Goal: Transaction & Acquisition: Purchase product/service

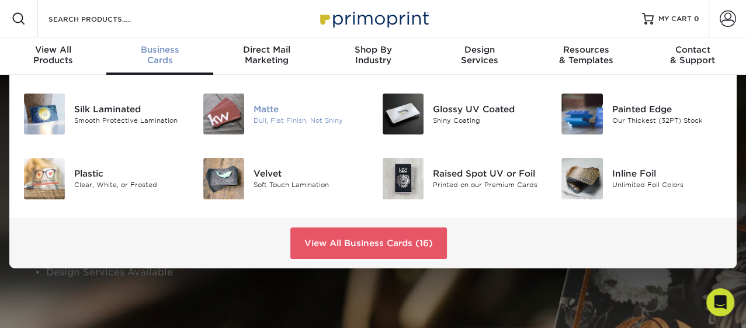
click at [222, 112] on img at bounding box center [223, 113] width 41 height 41
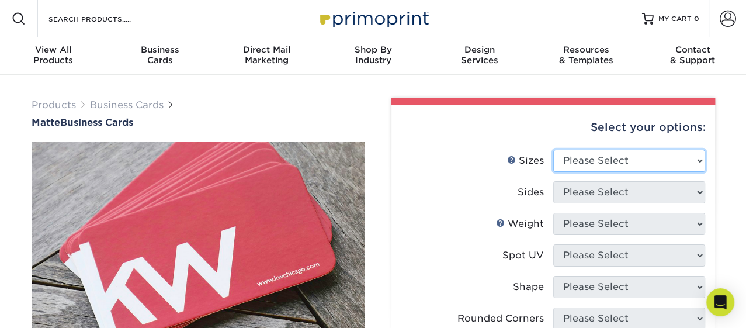
click at [598, 161] on select "Please Select 1.5" x 3.5" - Mini 1.75" x 3.5" - Mini 2" x 2" - Square 2" x 3" -…" at bounding box center [629, 160] width 152 height 22
select select "2.00x3.50"
click at [553, 149] on select "Please Select 1.5" x 3.5" - Mini 1.75" x 3.5" - Mini 2" x 2" - Square 2" x 3" -…" at bounding box center [629, 160] width 152 height 22
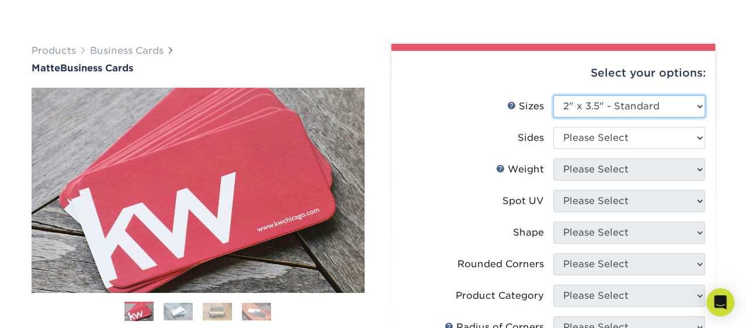
scroll to position [65, 0]
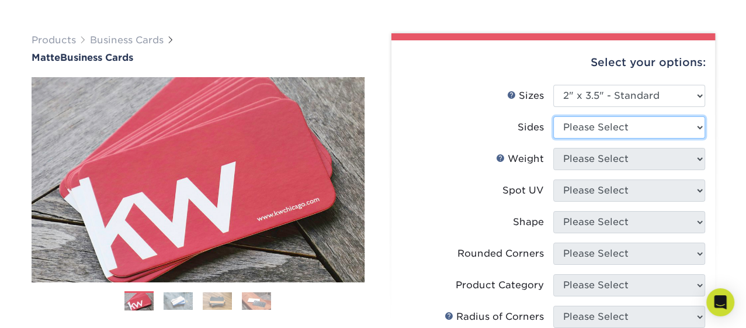
click at [588, 133] on select "Please Select Print Both Sides Print Front Only" at bounding box center [629, 127] width 152 height 22
select select "13abbda7-1d64-4f25-8bb2-c179b224825d"
click at [553, 116] on select "Please Select Print Both Sides Print Front Only" at bounding box center [629, 127] width 152 height 22
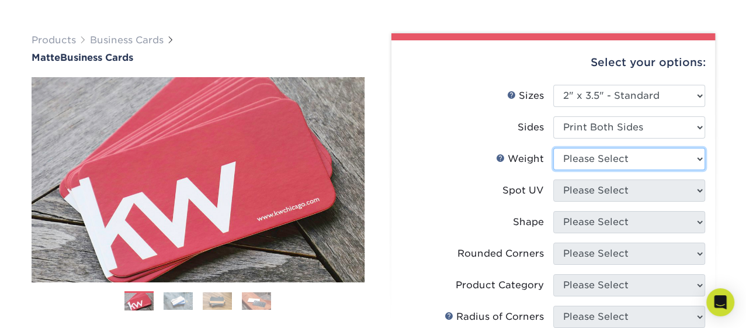
click at [591, 156] on select "Please Select 16PT 14PT" at bounding box center [629, 159] width 152 height 22
select select "16PT"
click at [553, 148] on select "Please Select 16PT 14PT" at bounding box center [629, 159] width 152 height 22
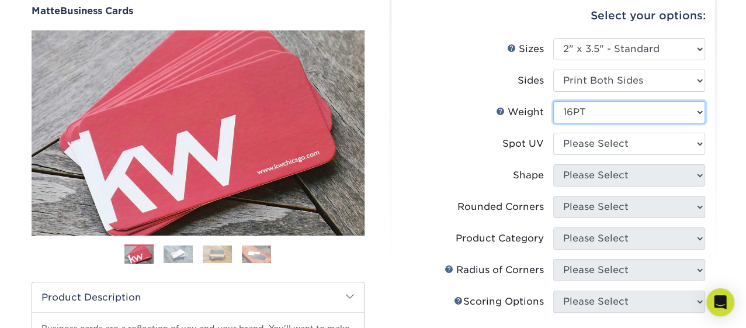
scroll to position [130, 0]
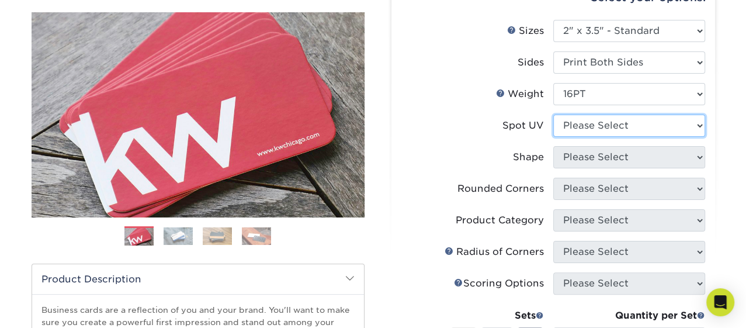
click at [584, 126] on select "Please Select No Spot UV Front and Back (Both Sides) Front Only Back Only" at bounding box center [629, 125] width 152 height 22
click at [584, 124] on select "Please Select No Spot UV Front and Back (Both Sides) Front Only Back Only" at bounding box center [629, 125] width 152 height 22
click at [553, 114] on select "Please Select No Spot UV Front and Back (Both Sides) Front Only Back Only" at bounding box center [629, 125] width 152 height 22
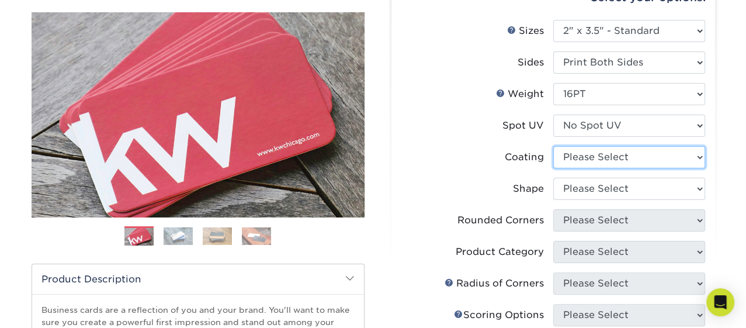
click at [587, 156] on select at bounding box center [629, 157] width 152 height 22
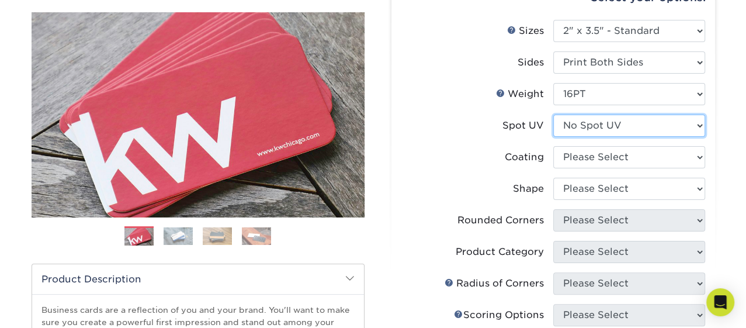
click at [589, 123] on select "Please Select No Spot UV Front and Back (Both Sides) Front Only Back Only" at bounding box center [629, 125] width 152 height 22
click at [553, 114] on select "Please Select No Spot UV Front and Back (Both Sides) Front Only Back Only" at bounding box center [629, 125] width 152 height 22
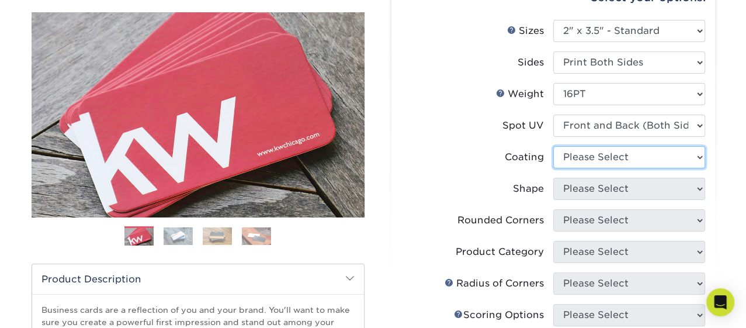
click at [592, 156] on select at bounding box center [629, 157] width 152 height 22
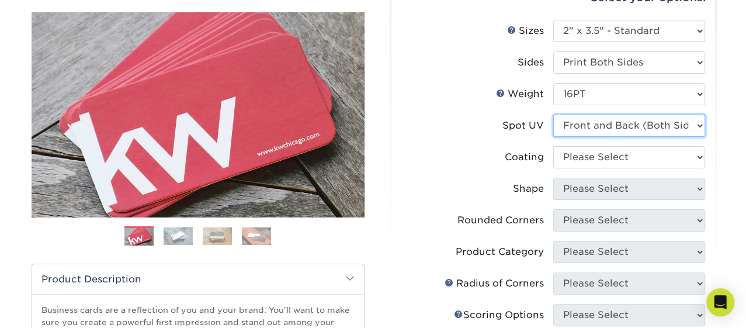
click at [592, 126] on select "Please Select No Spot UV Front and Back (Both Sides) Front Only Back Only" at bounding box center [629, 125] width 152 height 22
click at [449, 146] on label "Coating" at bounding box center [477, 157] width 152 height 22
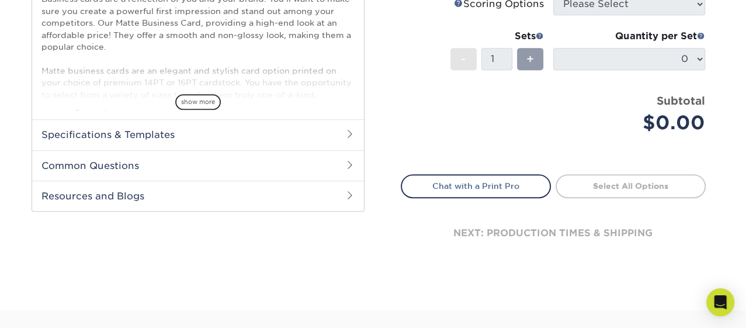
scroll to position [454, 0]
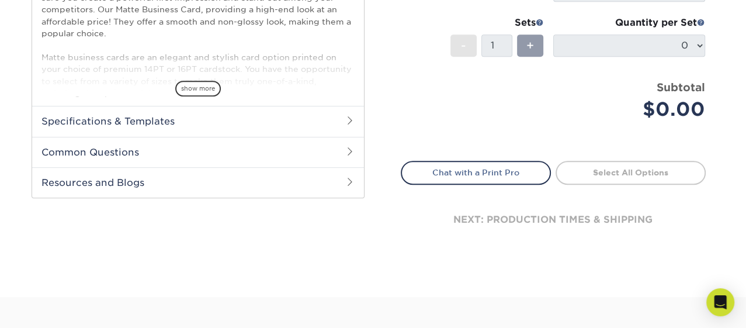
click at [345, 147] on span at bounding box center [349, 151] width 9 height 9
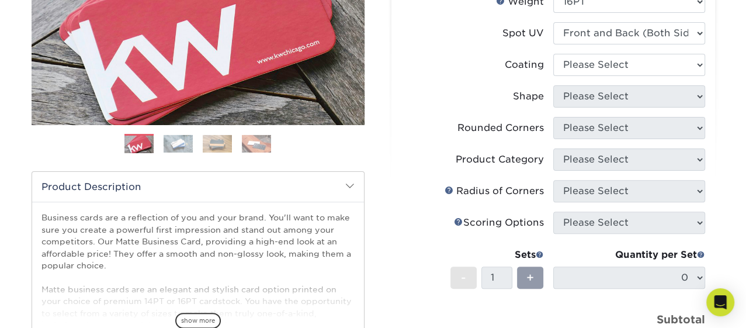
scroll to position [194, 0]
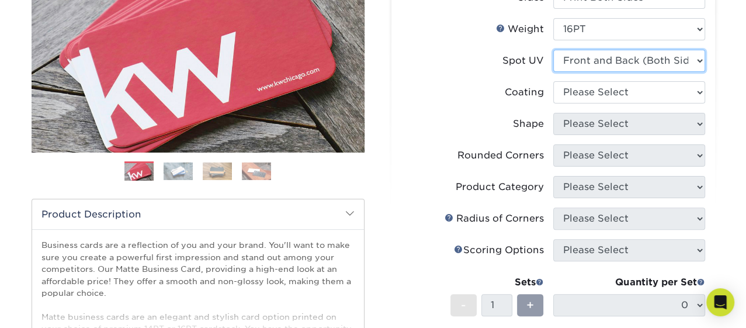
click at [581, 58] on select "Please Select No Spot UV Front and Back (Both Sides) Front Only Back Only" at bounding box center [629, 61] width 152 height 22
click at [553, 50] on select "Please Select No Spot UV Front and Back (Both Sides) Front Only Back Only" at bounding box center [629, 61] width 152 height 22
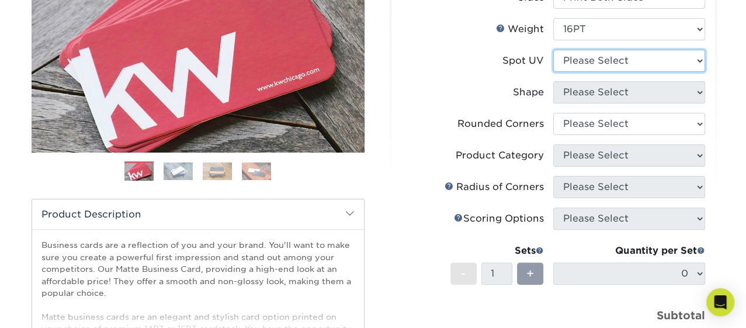
click at [584, 57] on select "Please Select No Spot UV Front and Back (Both Sides) Front Only Back Only" at bounding box center [629, 61] width 152 height 22
select select "3"
click at [553, 50] on select "Please Select No Spot UV Front and Back (Both Sides) Front Only Back Only" at bounding box center [629, 61] width 152 height 22
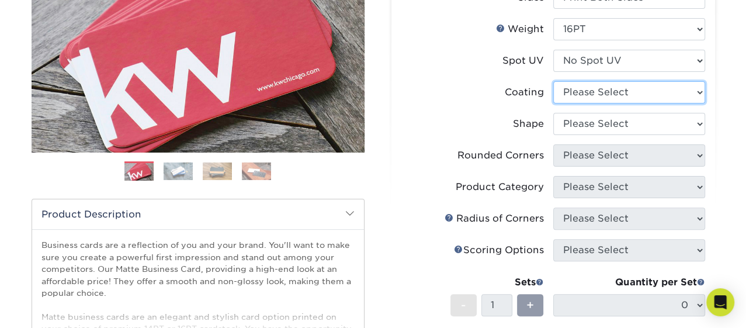
click at [582, 86] on select at bounding box center [629, 92] width 152 height 22
select select "121bb7b5-3b4d-429f-bd8d-bbf80e953313"
click at [553, 81] on select at bounding box center [629, 92] width 152 height 22
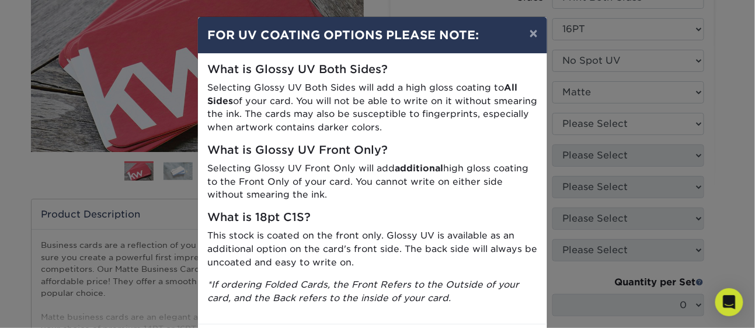
click at [588, 124] on div "× FOR UV COATING OPTIONS PLEASE NOTE: What is Glossy UV Both Sides? Selecting G…" at bounding box center [377, 164] width 755 height 328
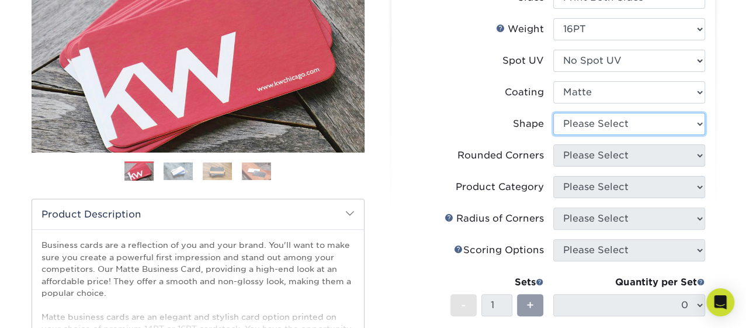
click at [587, 124] on select "Please Select Standard Oval" at bounding box center [629, 124] width 152 height 22
select select "standard"
click at [553, 113] on select "Please Select Standard Oval" at bounding box center [629, 124] width 152 height 22
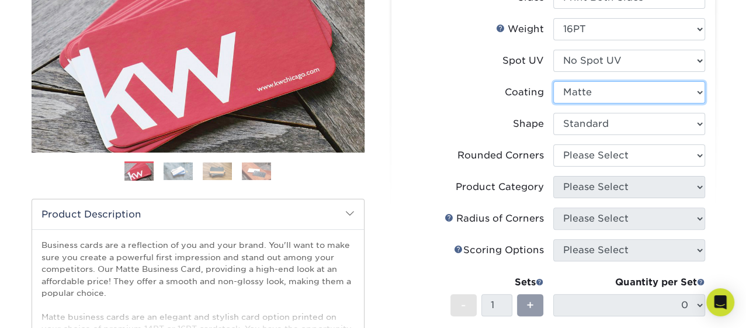
click at [591, 91] on select at bounding box center [629, 92] width 152 height 22
click at [553, 81] on select at bounding box center [629, 92] width 152 height 22
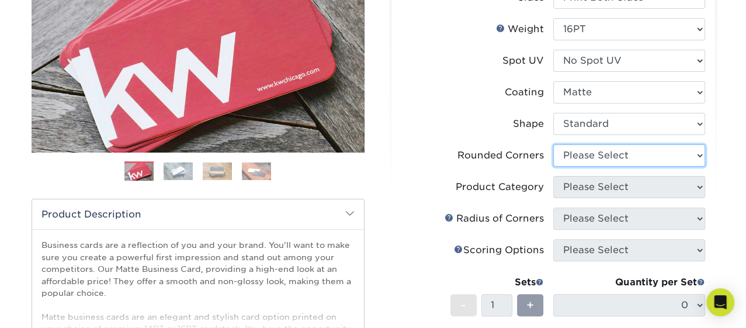
click at [588, 153] on select "Please Select Yes - Round 2 Corners Yes - Round 4 Corners No" at bounding box center [629, 155] width 152 height 22
select select "0"
click at [553, 144] on select "Please Select Yes - Round 2 Corners Yes - Round 4 Corners No" at bounding box center [629, 155] width 152 height 22
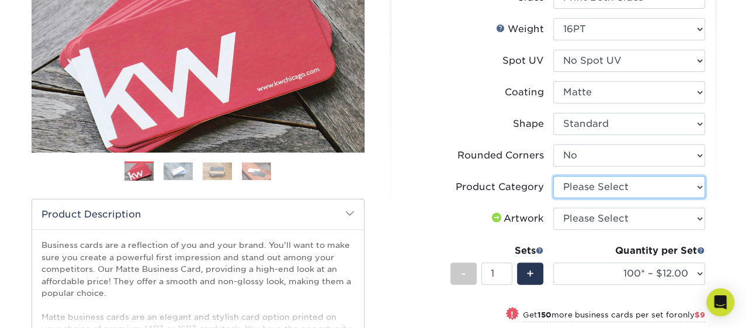
click at [593, 186] on select "Please Select Business Cards" at bounding box center [629, 187] width 152 height 22
select select "3b5148f1-0588-4f88-a218-97bcfdce65c1"
click at [553, 176] on select "Please Select Business Cards" at bounding box center [629, 187] width 152 height 22
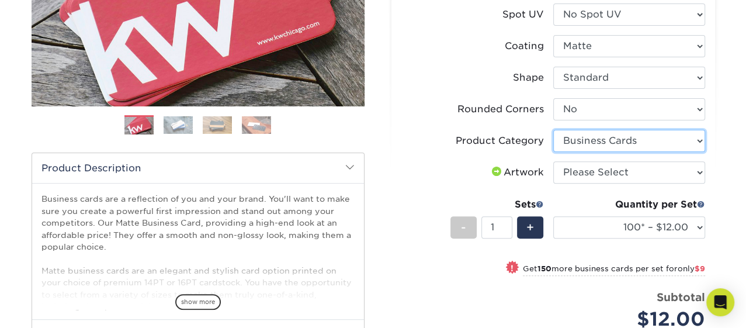
scroll to position [259, 0]
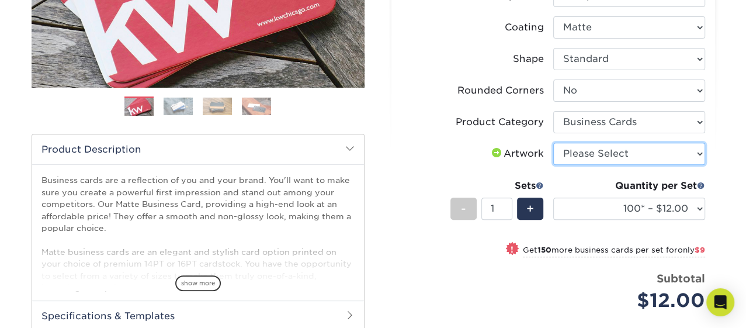
click at [595, 149] on select "Please Select I will upload files I need a design - $100" at bounding box center [629, 153] width 152 height 22
select select "upload"
click at [553, 142] on select "Please Select I will upload files I need a design - $100" at bounding box center [629, 153] width 152 height 22
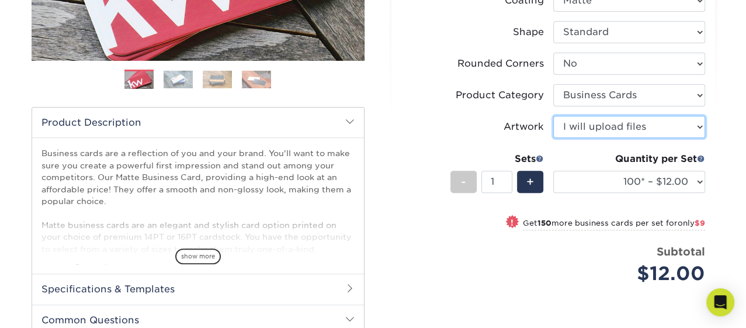
scroll to position [324, 0]
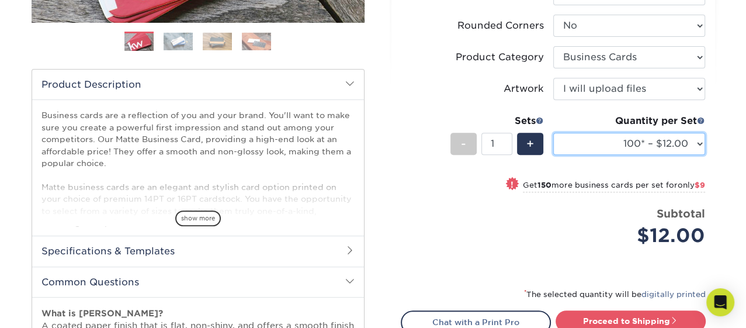
click at [645, 140] on select "100* – $12.00 250* – $21.00 500 – $42.00 1000 – $53.00 2500 – $95.00 5000 – $18…" at bounding box center [629, 144] width 152 height 22
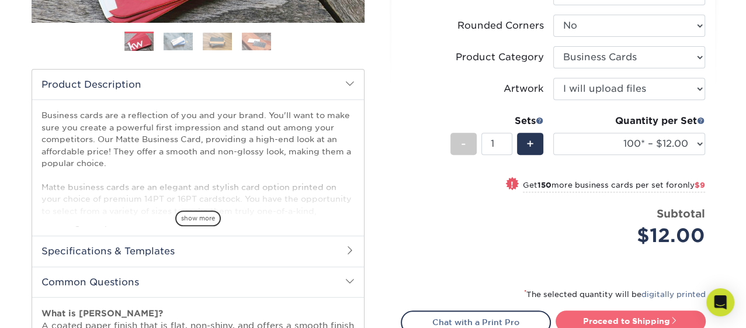
click at [639, 316] on link "Proceed to Shipping" at bounding box center [630, 320] width 150 height 21
type input "Set 1"
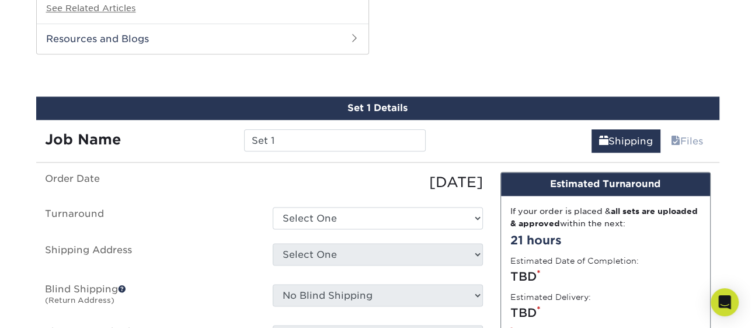
scroll to position [1089, 0]
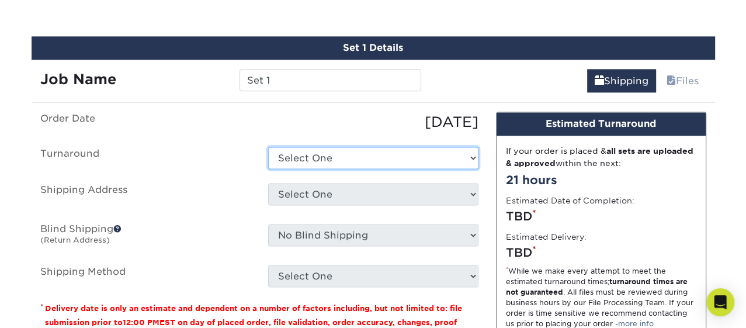
click at [363, 153] on select "Select One 2-4 Business Days 2 Day Next Business Day" at bounding box center [373, 158] width 210 height 22
select select "47dbf4b1-3bfd-4687-b793-fcd3ee179f06"
click at [268, 147] on select "Select One 2-4 Business Days 2 Day Next Business Day" at bounding box center [373, 158] width 210 height 22
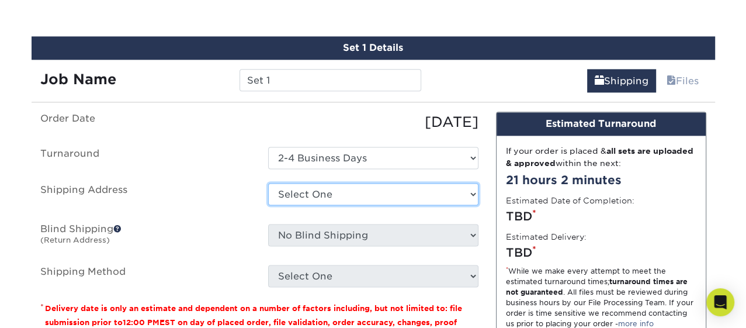
click at [363, 190] on select "Select One + Add New Address - Login" at bounding box center [373, 194] width 210 height 22
select select "newaddress"
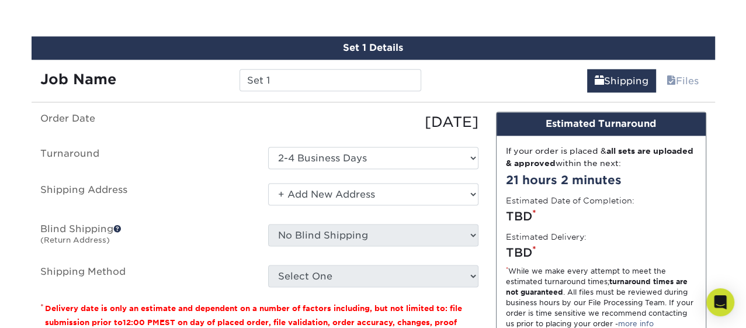
click at [268, 183] on select "Select One + Add New Address - Login" at bounding box center [373, 194] width 210 height 22
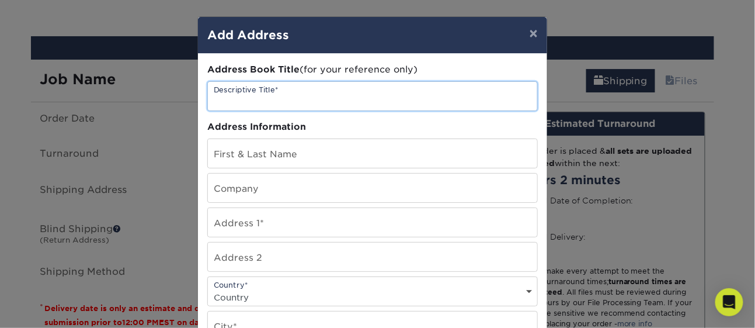
click at [275, 95] on input "text" at bounding box center [372, 96] width 329 height 29
type input "Home"
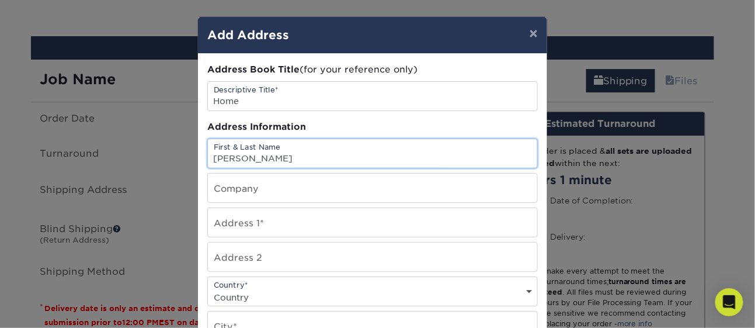
type input "Scott Solomon"
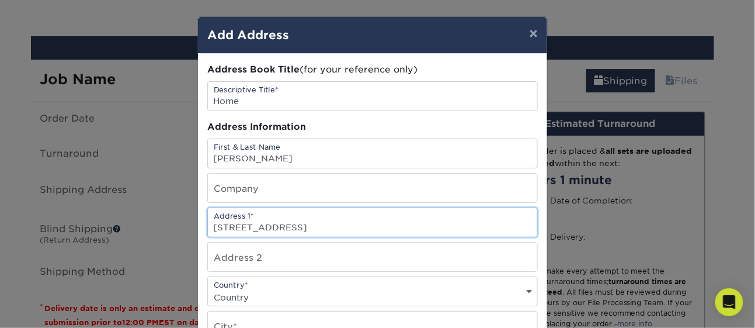
type input "35 Canterbury Lane"
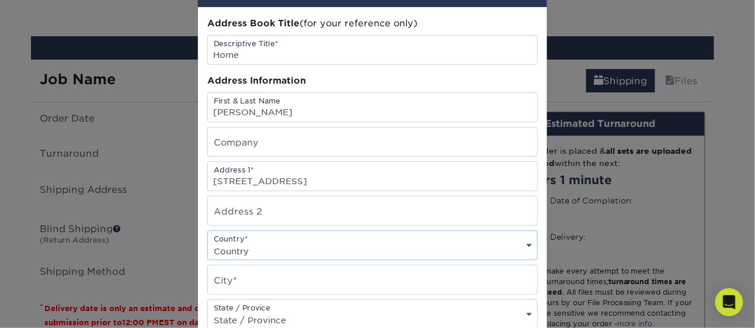
scroll to position [65, 0]
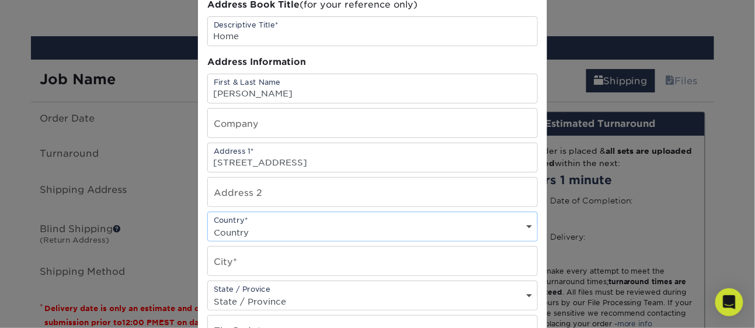
click at [235, 232] on select "Country United States Canada ----------------------------- Afghanistan Albania …" at bounding box center [372, 232] width 329 height 17
select select "US"
click at [208, 224] on select "Country United States Canada ----------------------------- Afghanistan Albania …" at bounding box center [372, 232] width 329 height 17
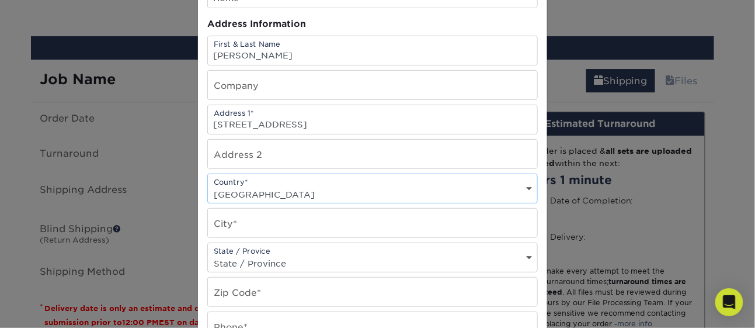
scroll to position [130, 0]
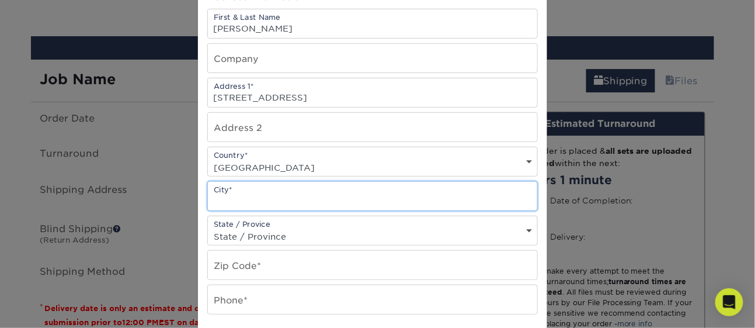
click at [229, 194] on input "text" at bounding box center [372, 196] width 329 height 29
type input "Delmar"
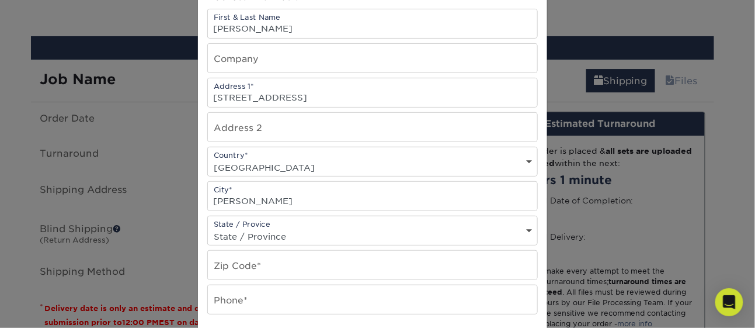
click at [217, 234] on select "State / Province Alabama Alaska Arizona Arkansas California Colorado Connecticu…" at bounding box center [372, 236] width 329 height 17
select select "NY"
click at [208, 228] on select "State / Province Alabama Alaska Arizona Arkansas California Colorado Connecticu…" at bounding box center [372, 236] width 329 height 17
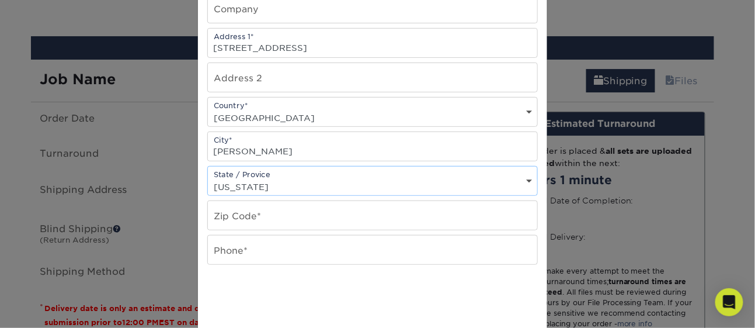
scroll to position [194, 0]
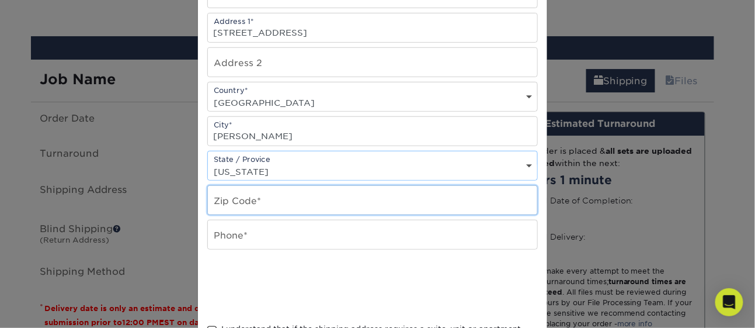
click at [242, 197] on input "text" at bounding box center [372, 200] width 329 height 29
type input "12054"
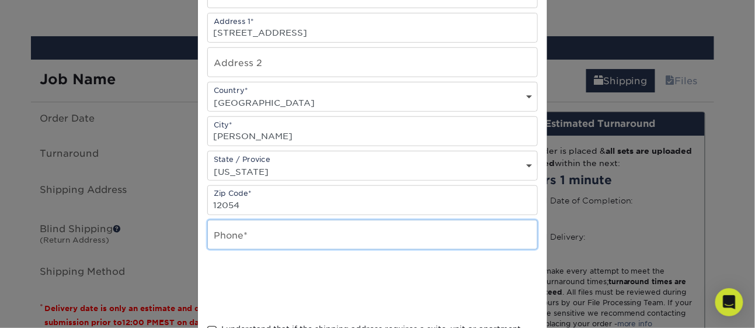
drag, startPoint x: 224, startPoint y: 224, endPoint x: 237, endPoint y: 232, distance: 15.2
click at [230, 228] on input "text" at bounding box center [372, 234] width 329 height 29
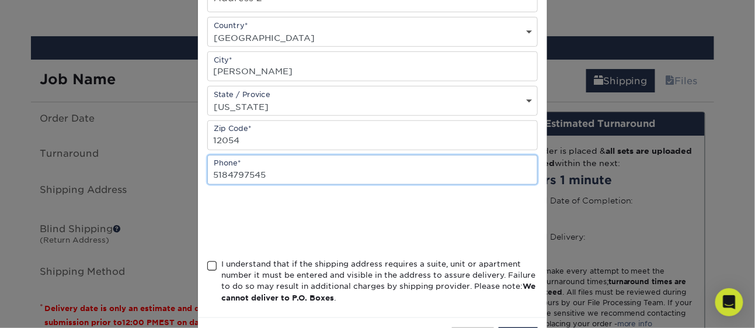
type input "5184797545"
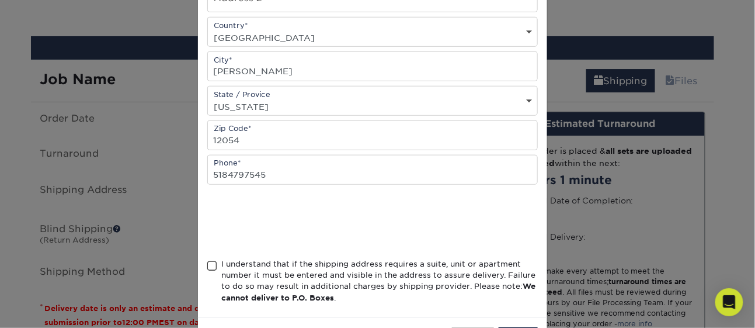
scroll to position [301, 0]
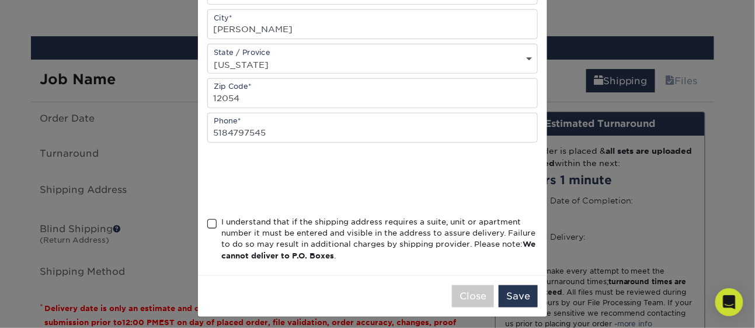
click at [211, 219] on span at bounding box center [212, 223] width 10 height 11
click at [0, 0] on input "I understand that if the shipping address requires a suite, unit or apartment n…" at bounding box center [0, 0] width 0 height 0
click at [523, 292] on button "Save" at bounding box center [518, 296] width 39 height 22
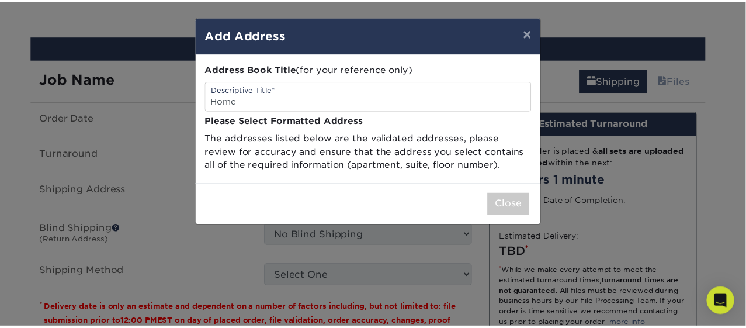
scroll to position [0, 0]
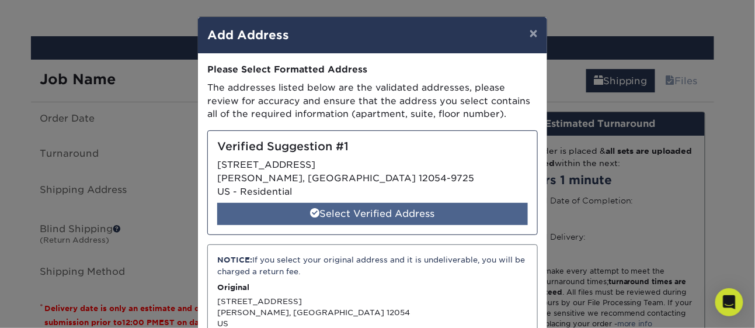
click at [374, 214] on div "Select Verified Address" at bounding box center [372, 214] width 311 height 22
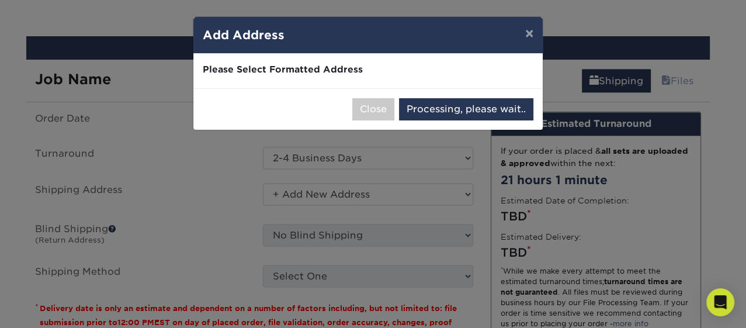
select select "286164"
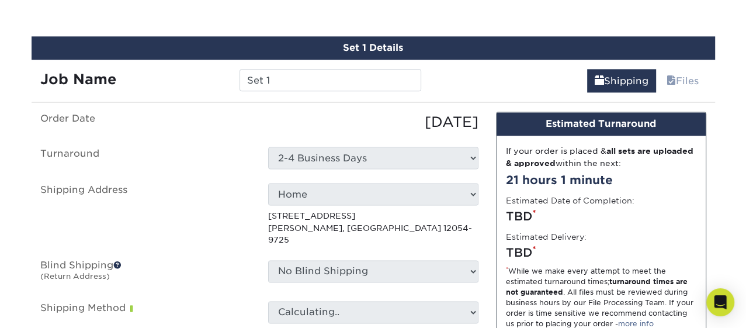
scroll to position [1154, 0]
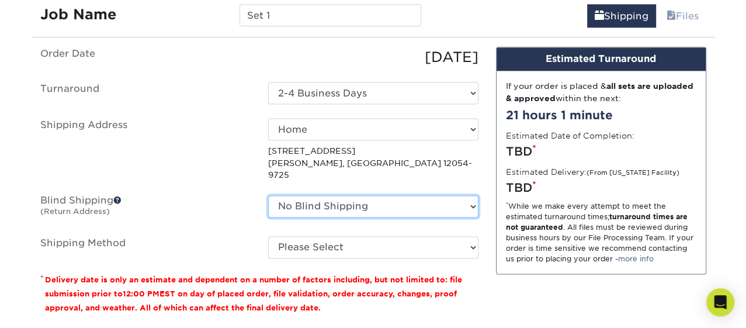
click at [351, 195] on select "No Blind Shipping + Add New Address" at bounding box center [373, 206] width 210 height 22
click at [350, 195] on select "No Blind Shipping + Add New Address" at bounding box center [373, 206] width 210 height 22
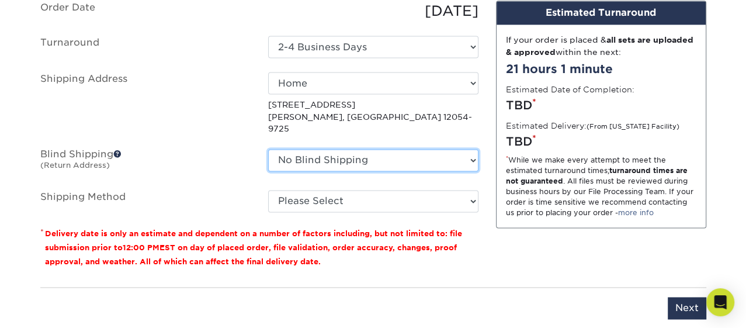
scroll to position [1219, 0]
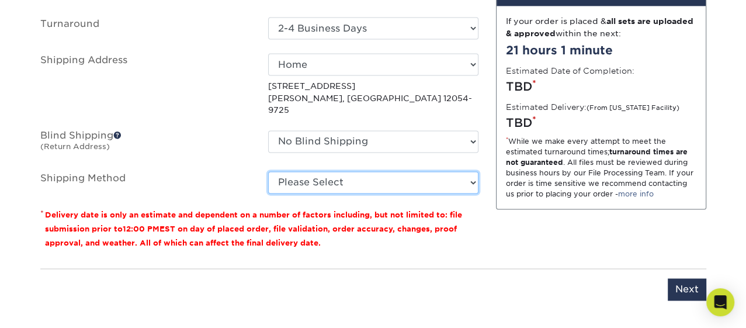
click at [336, 171] on select "Please Select Ground Shipping (+$7.84) 3 Day Shipping Service (+$20.06) 2 Day A…" at bounding box center [373, 182] width 210 height 22
select select "03"
click at [268, 171] on select "Please Select Ground Shipping (+$7.84) 3 Day Shipping Service (+$20.06) 2 Day A…" at bounding box center [373, 182] width 210 height 22
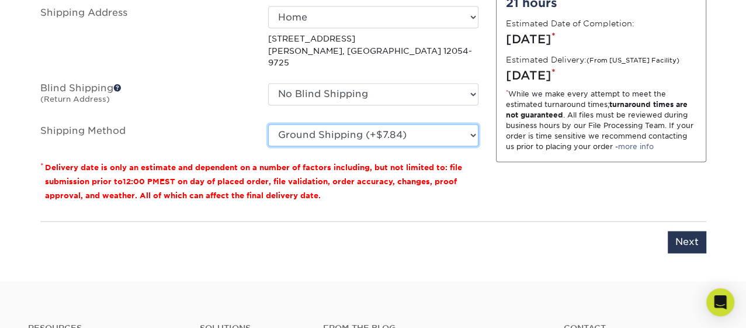
scroll to position [1349, 0]
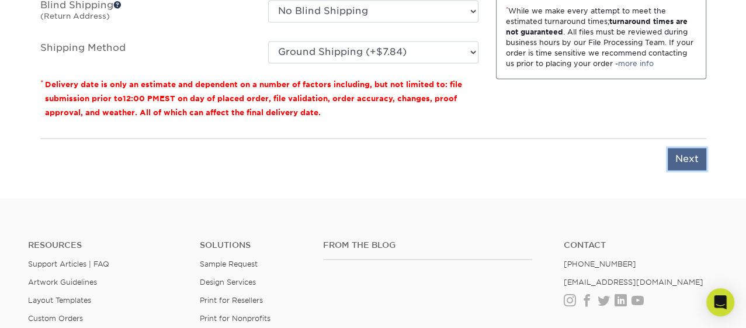
click at [686, 148] on input "Next" at bounding box center [686, 159] width 39 height 22
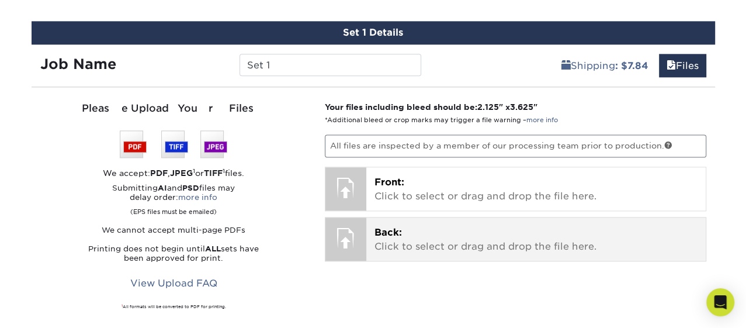
scroll to position [1089, 0]
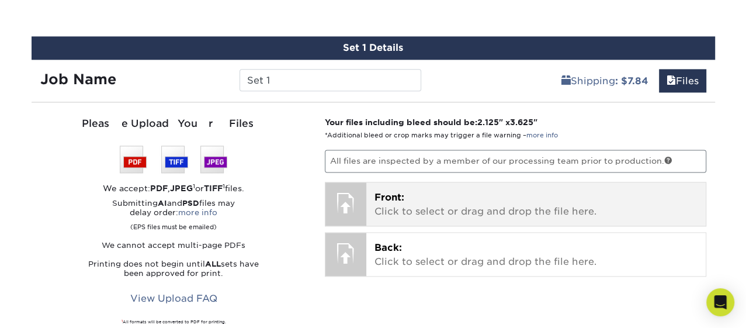
click at [356, 197] on div at bounding box center [345, 202] width 41 height 41
click at [335, 201] on div at bounding box center [345, 202] width 41 height 41
click at [391, 200] on p "Front: Click to select or drag and drop the file here." at bounding box center [535, 204] width 323 height 28
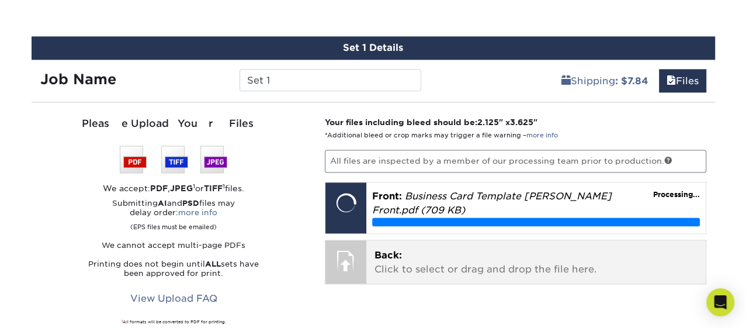
click at [354, 253] on div at bounding box center [345, 260] width 41 height 41
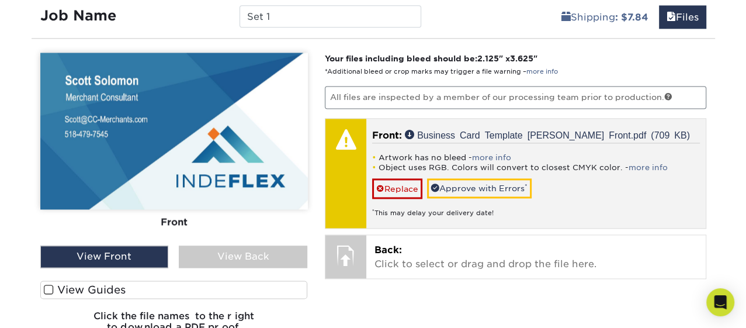
scroll to position [1219, 0]
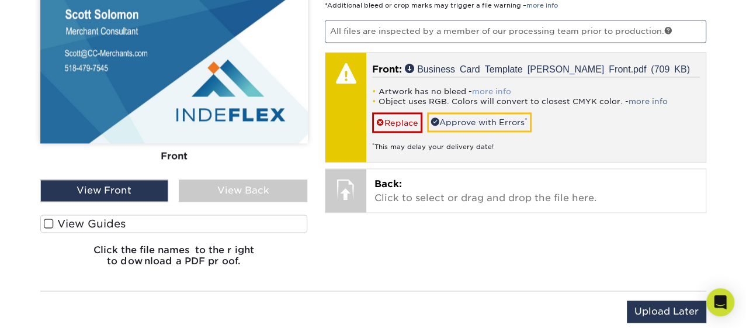
click at [489, 87] on link "more info" at bounding box center [491, 91] width 39 height 9
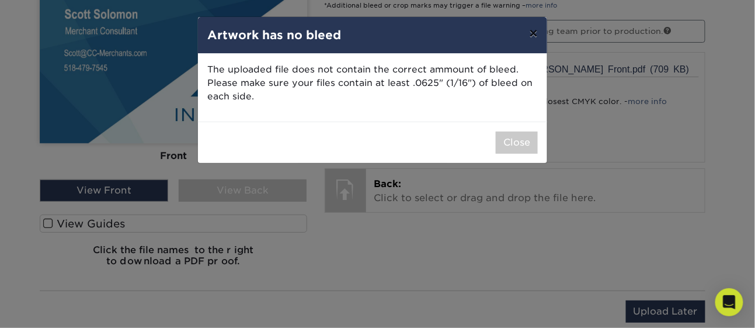
click at [531, 32] on button "×" at bounding box center [533, 33] width 27 height 33
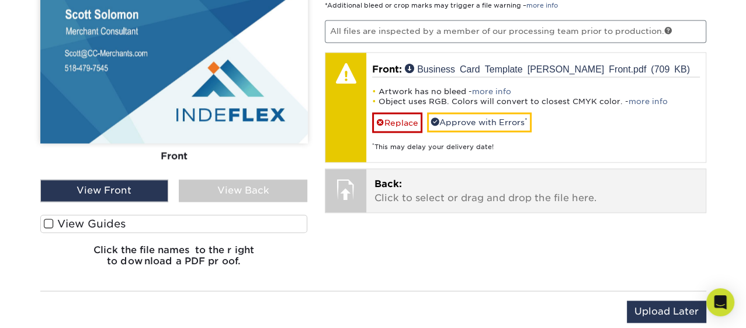
click at [424, 184] on p "Back: Click to select or drag and drop the file here." at bounding box center [535, 191] width 323 height 28
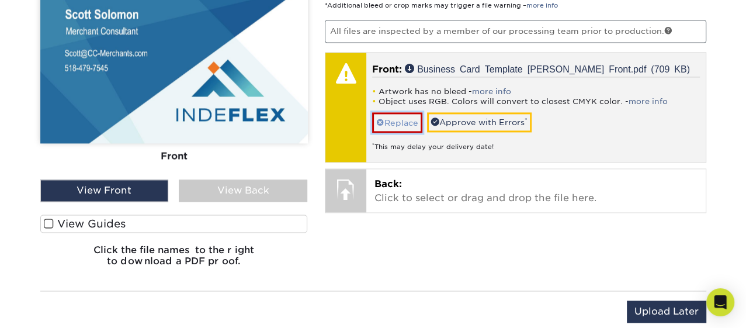
click at [395, 124] on link "Replace" at bounding box center [397, 122] width 50 height 20
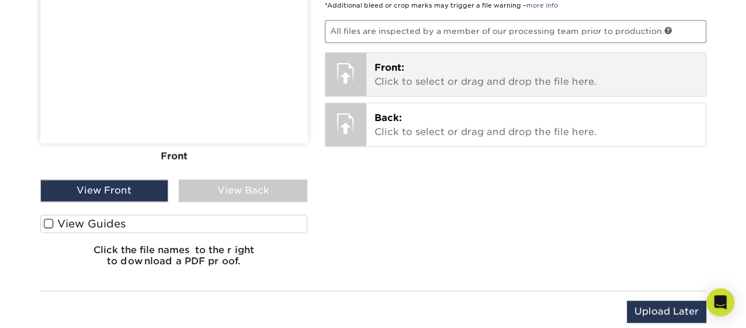
click at [407, 72] on p "Front: Click to select or drag and drop the file here." at bounding box center [535, 75] width 323 height 28
